Goal: Information Seeking & Learning: Learn about a topic

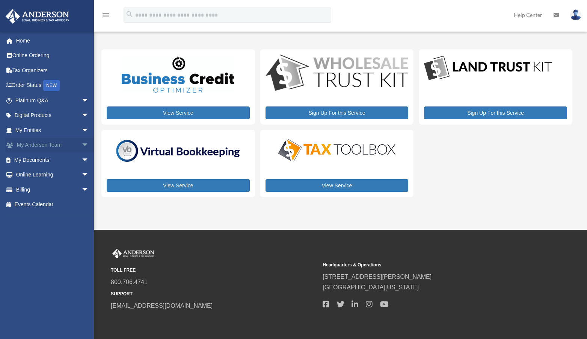
click at [82, 146] on span "arrow_drop_down" at bounding box center [89, 145] width 15 height 15
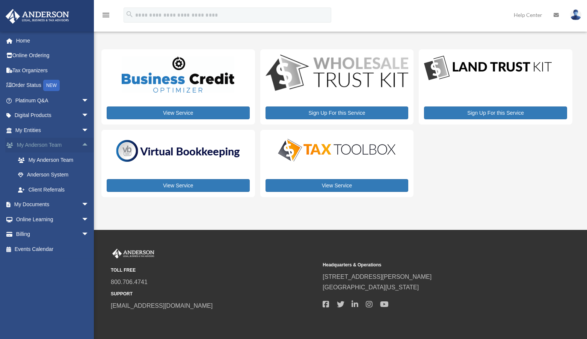
click at [82, 146] on span "arrow_drop_up" at bounding box center [89, 145] width 15 height 15
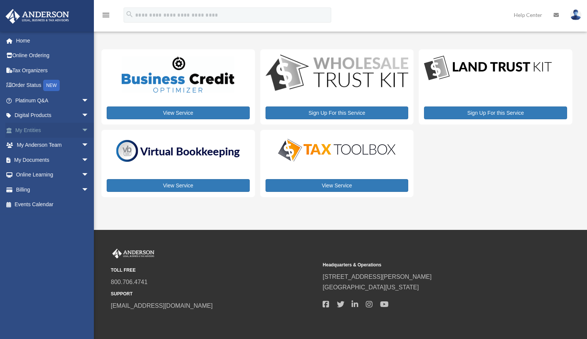
click at [82, 128] on span "arrow_drop_down" at bounding box center [89, 130] width 15 height 15
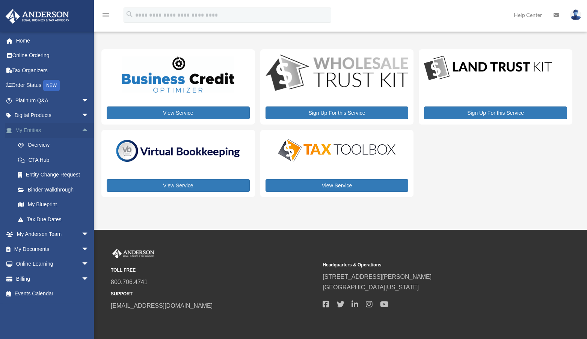
click at [82, 128] on span "arrow_drop_up" at bounding box center [89, 130] width 15 height 15
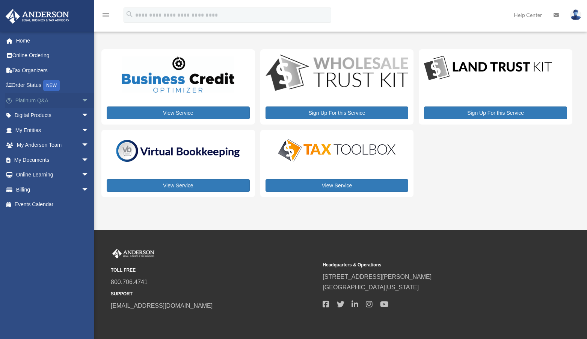
click at [82, 100] on span "arrow_drop_down" at bounding box center [89, 100] width 15 height 15
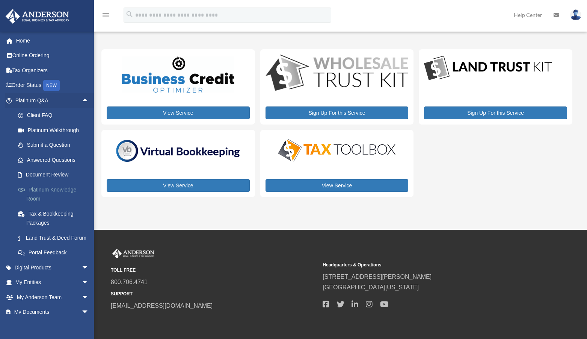
click at [39, 191] on link "Platinum Knowledge Room" at bounding box center [56, 194] width 90 height 24
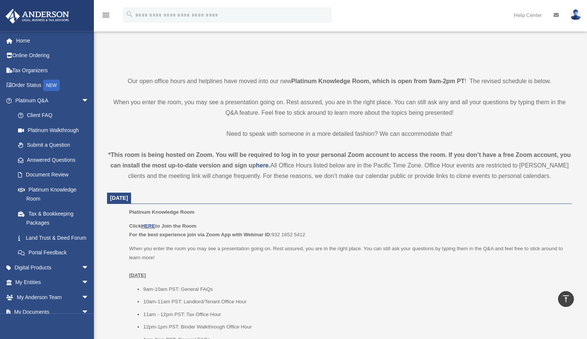
scroll to position [115, 0]
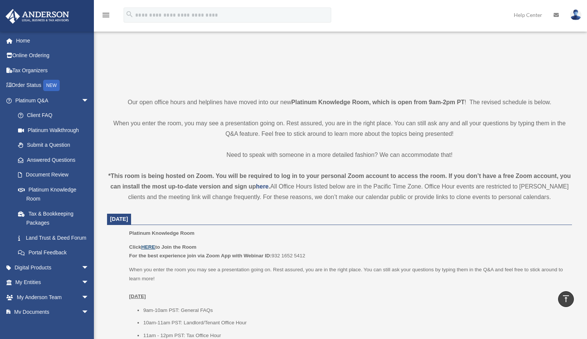
click at [151, 245] on u "HERE" at bounding box center [148, 247] width 14 height 6
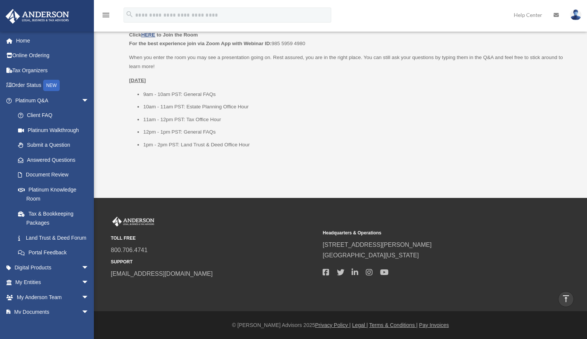
scroll to position [822, 0]
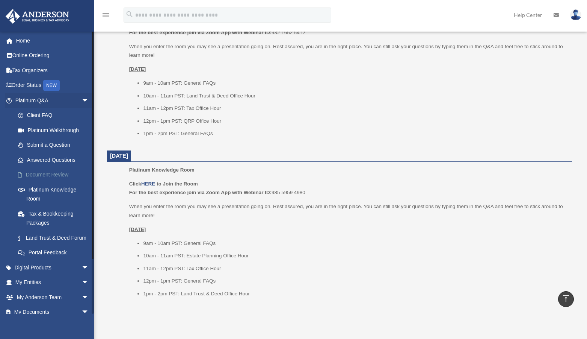
click at [39, 174] on link "Document Review" at bounding box center [56, 174] width 90 height 15
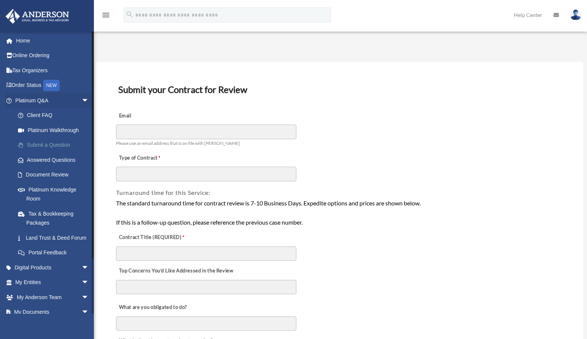
click at [65, 141] on link "Submit a Question" at bounding box center [56, 145] width 90 height 15
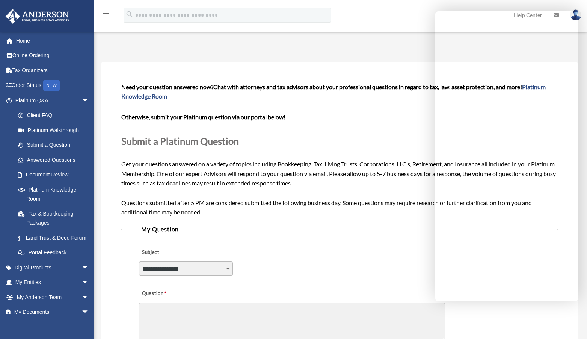
click at [395, 15] on div "menu search Site Menu add charles.taneous@gmail.com My Profile Reset Password L…" at bounding box center [294, 19] width 576 height 26
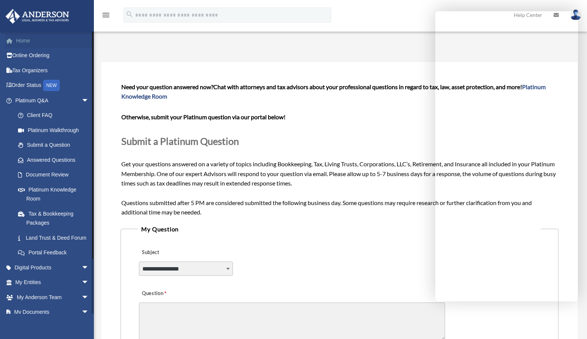
click at [30, 36] on link "Home" at bounding box center [52, 40] width 95 height 15
